Goal: Transaction & Acquisition: Purchase product/service

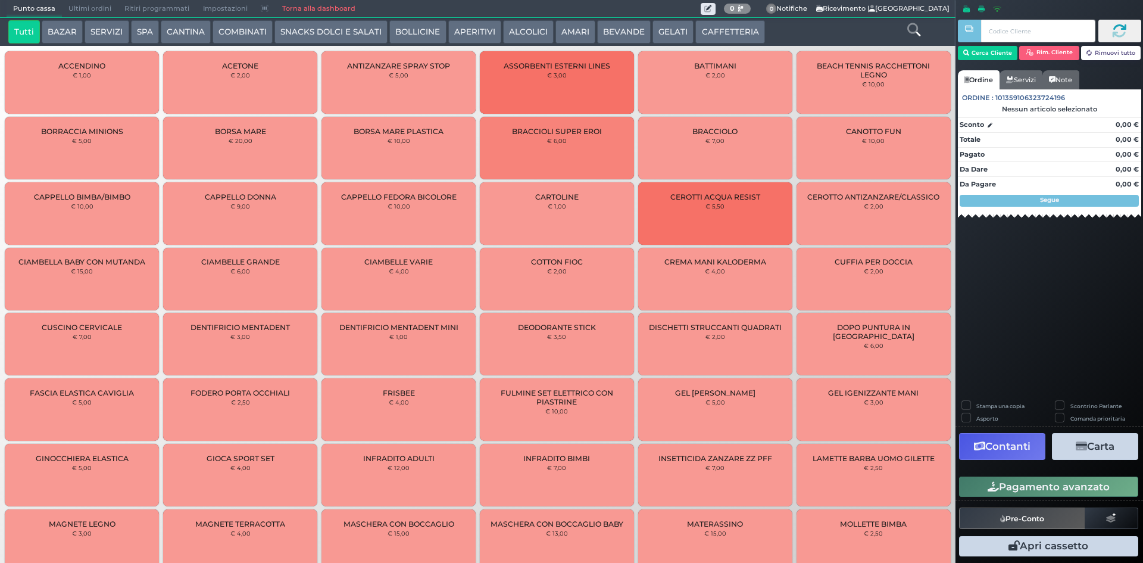
click at [667, 23] on button "GELATI" at bounding box center [672, 32] width 41 height 24
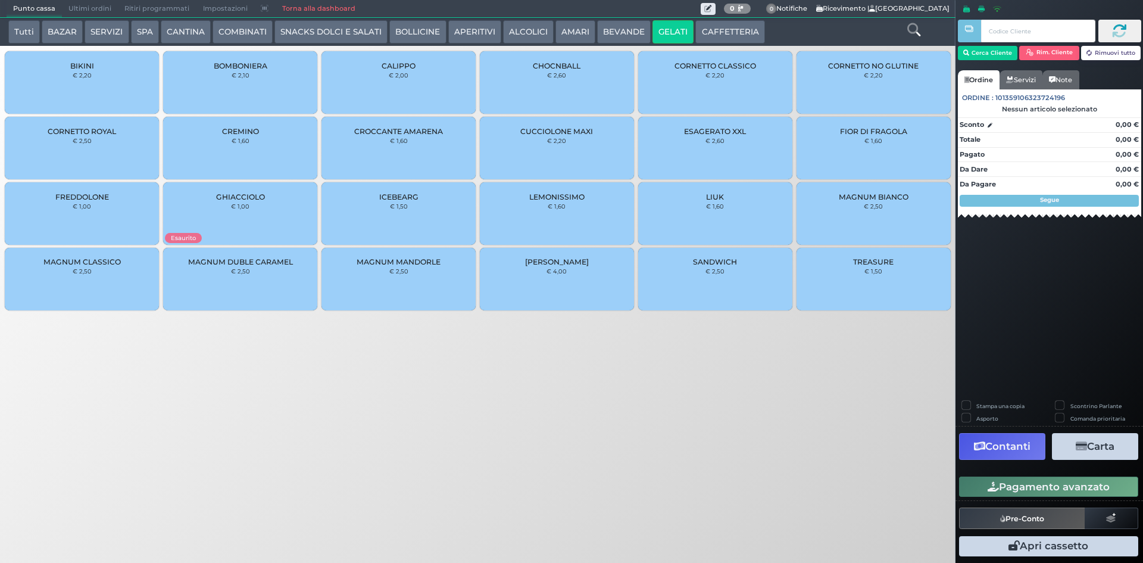
click at [857, 220] on div "MAGNUM BIANCO € 2,50" at bounding box center [874, 213] width 154 height 63
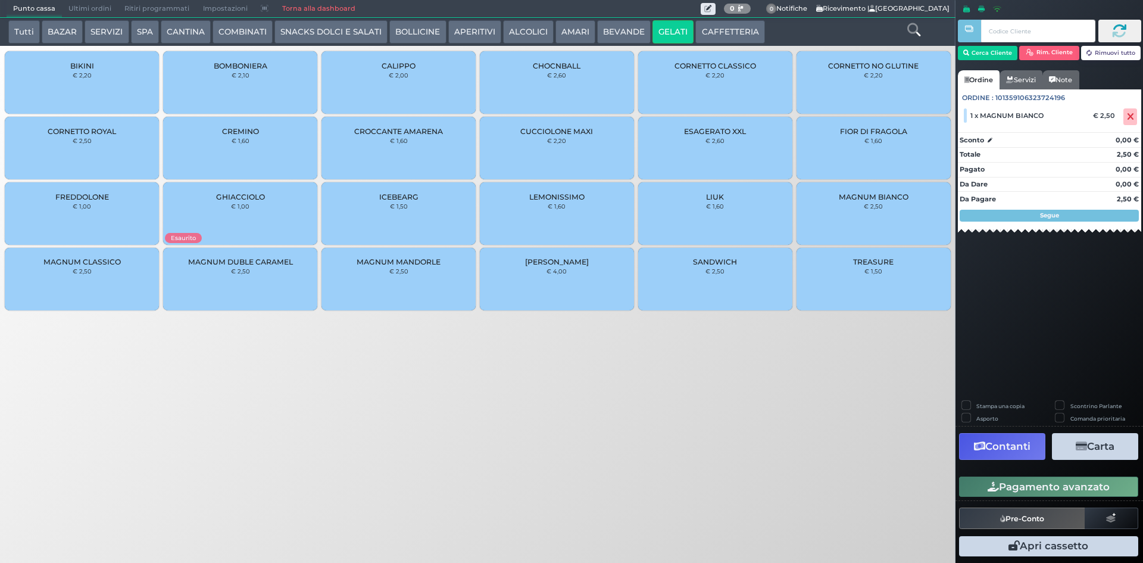
click at [1028, 488] on button "Pagamento avanzato" at bounding box center [1048, 486] width 179 height 20
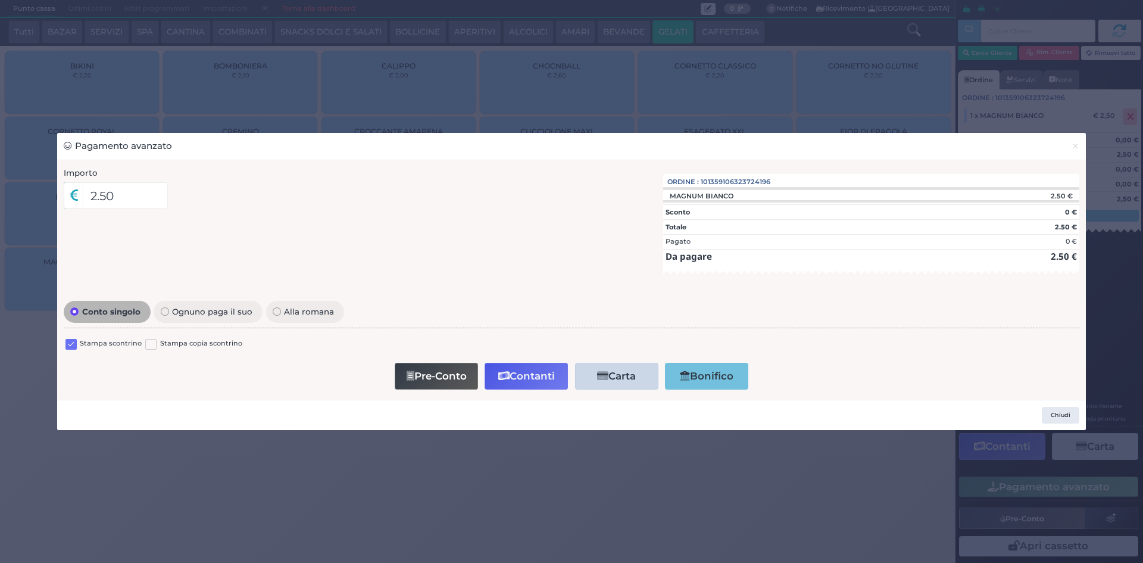
click at [73, 348] on label at bounding box center [70, 344] width 11 height 11
click at [0, 0] on input "checkbox" at bounding box center [0, 0] width 0 height 0
click at [524, 376] on button "Contanti" at bounding box center [526, 376] width 83 height 27
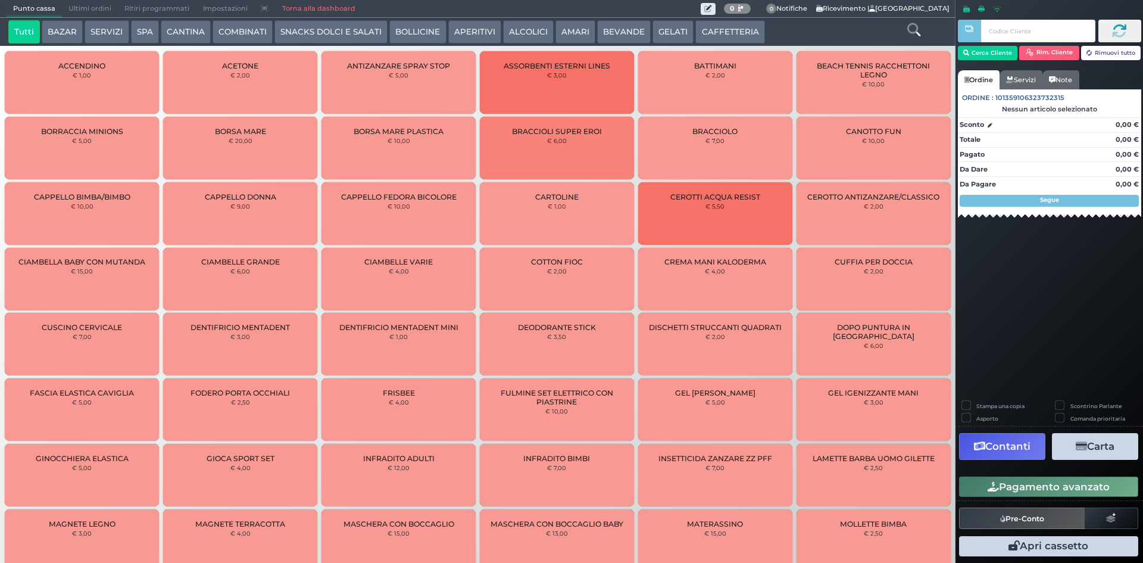
click at [71, 5] on span "Ultimi ordini" at bounding box center [90, 9] width 56 height 17
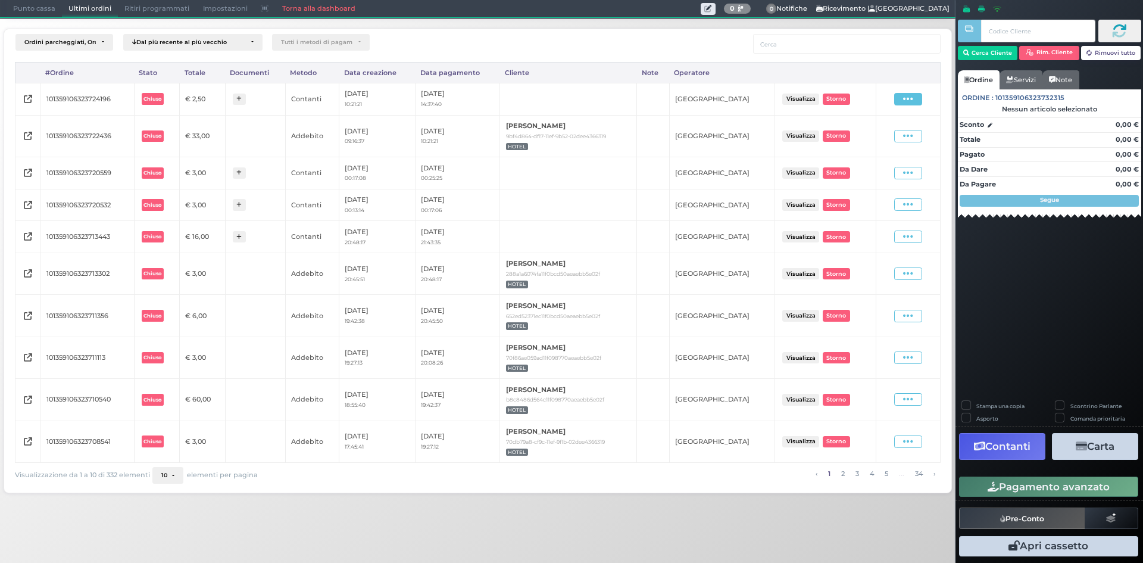
click at [909, 102] on icon at bounding box center [908, 98] width 10 height 11
click at [873, 133] on span "Ristampa Pre-Conto" at bounding box center [880, 133] width 49 height 20
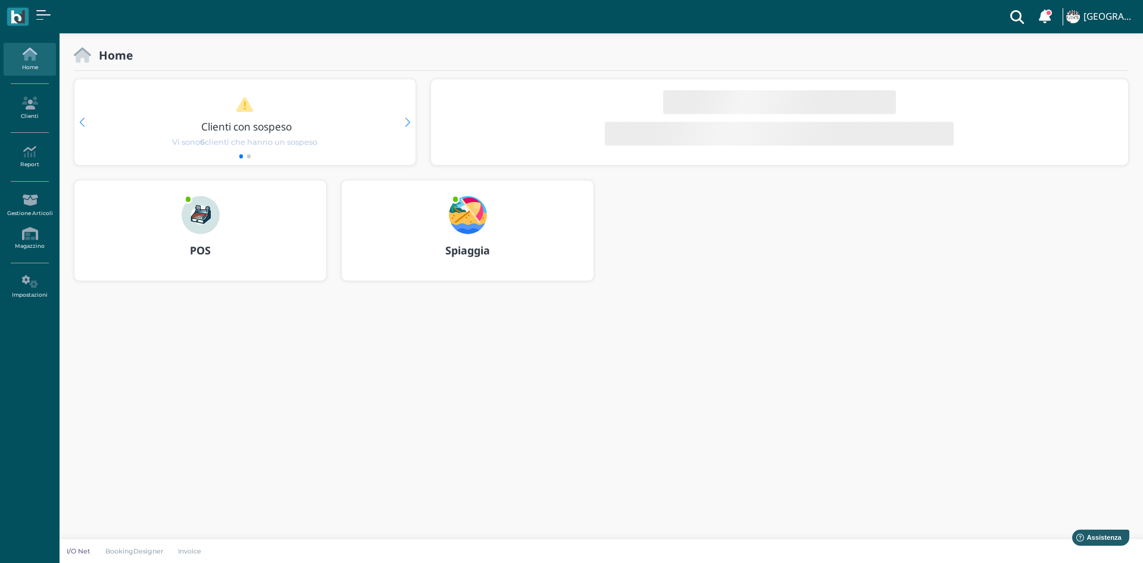
click at [187, 251] on h3 "POS" at bounding box center [200, 251] width 230 height 12
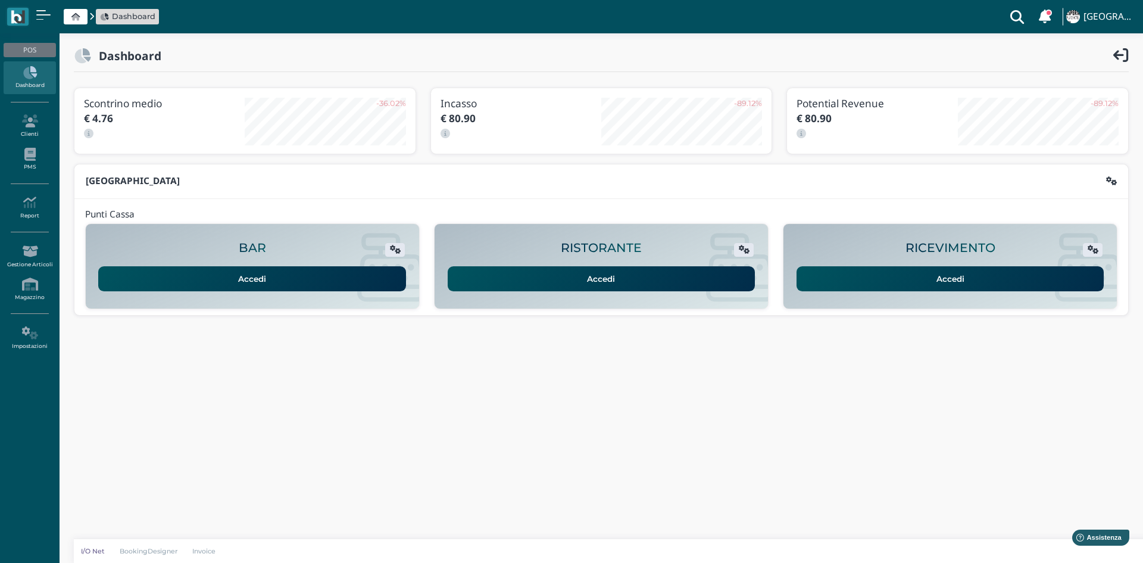
click at [906, 272] on link "Accedi" at bounding box center [951, 278] width 308 height 25
